Goal: Information Seeking & Learning: Learn about a topic

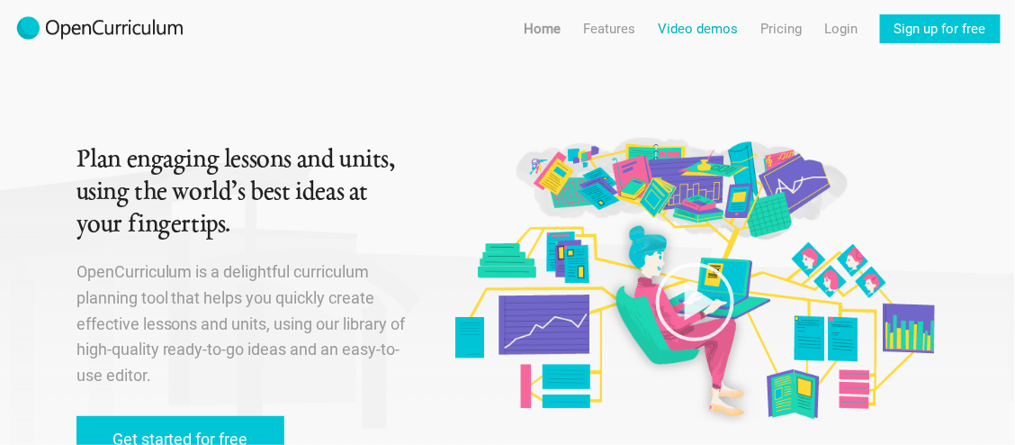
click at [719, 32] on link "Video demos" at bounding box center [698, 28] width 80 height 29
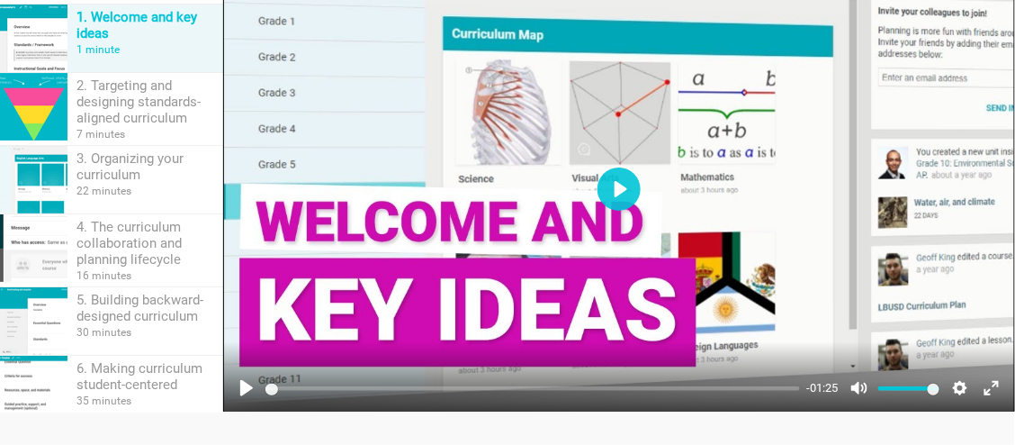
scroll to position [270, 0]
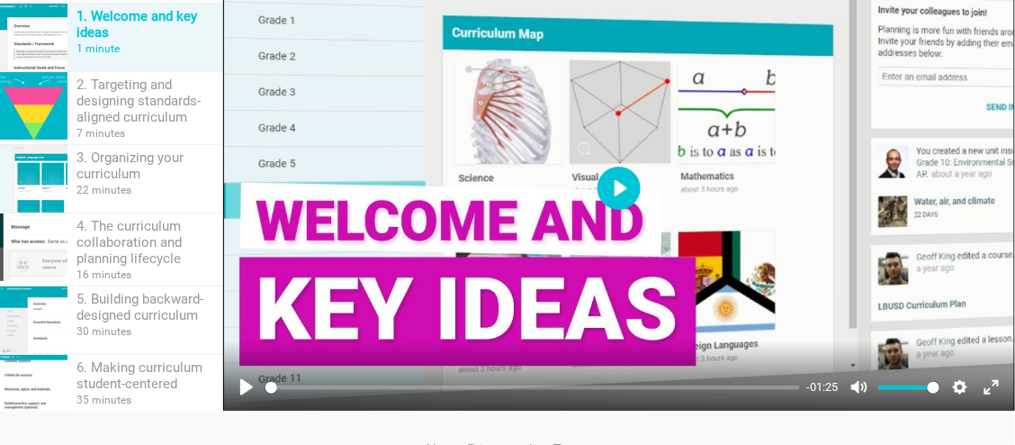
click at [617, 185] on button "Play" at bounding box center [619, 188] width 43 height 43
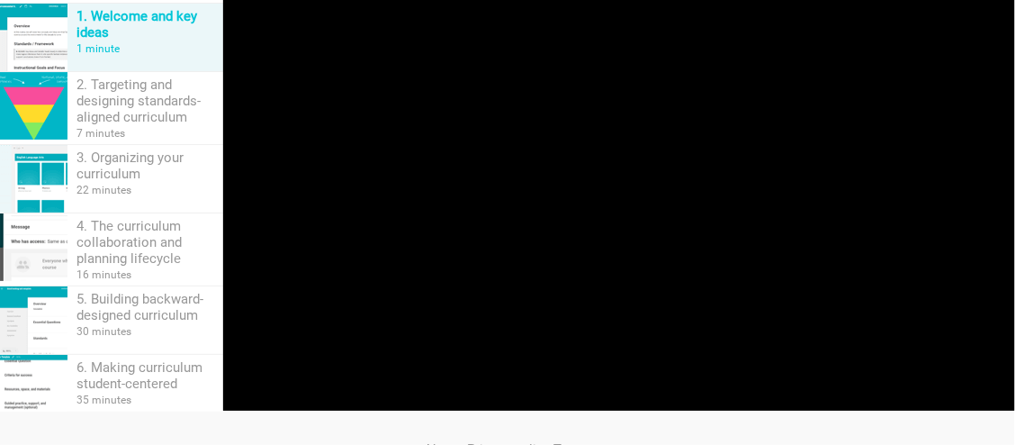
click at [410, 429] on div "About · Privacy policy · Terms" at bounding box center [508, 449] width 863 height 76
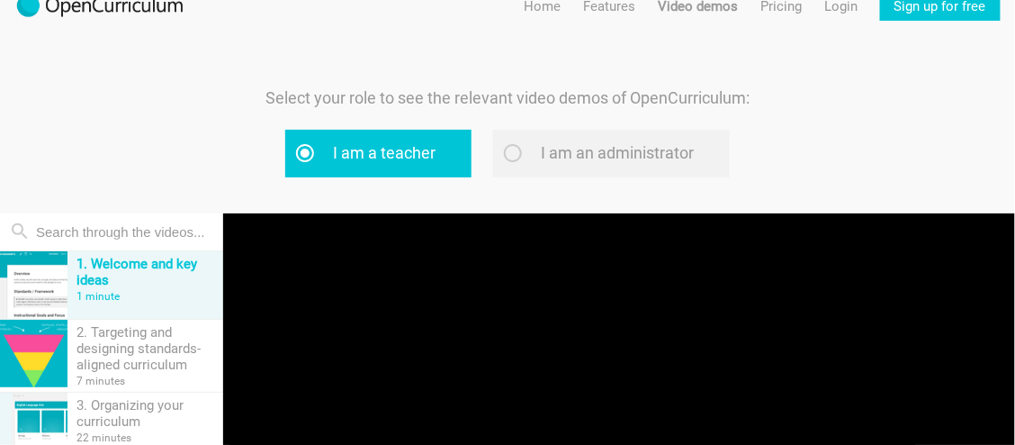
scroll to position [0, 0]
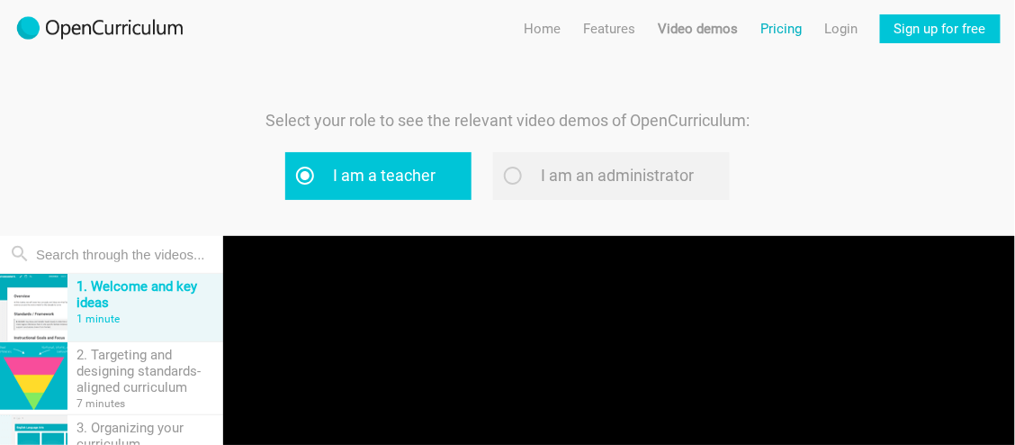
type input "68.09"
click at [788, 32] on link "Pricing" at bounding box center [781, 28] width 41 height 29
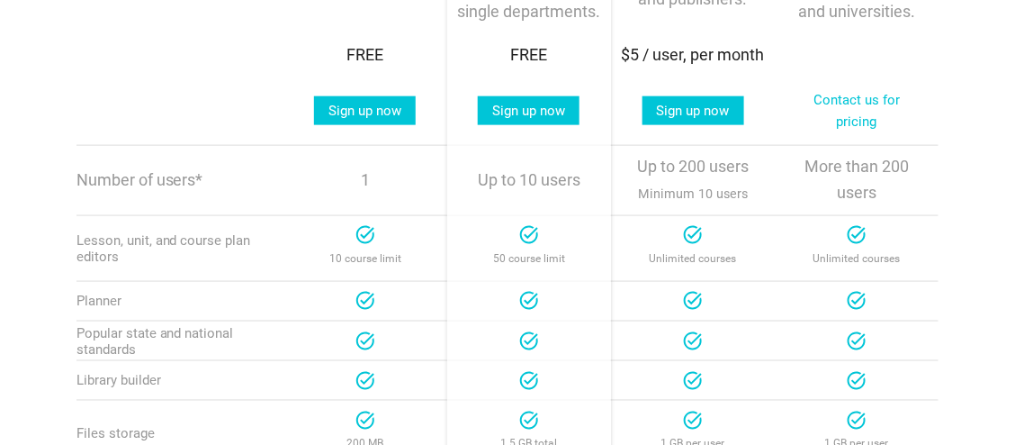
scroll to position [540, 0]
